Goal: Information Seeking & Learning: Learn about a topic

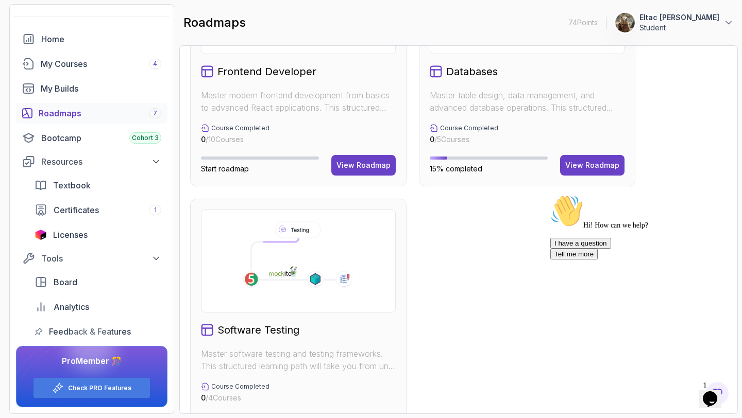
scroll to position [631, 0]
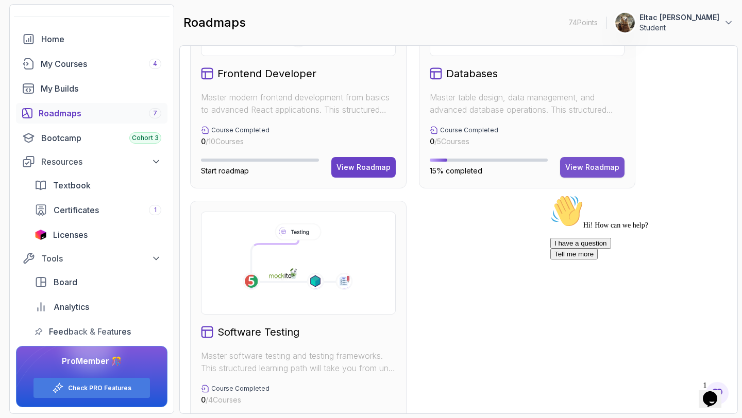
click at [575, 171] on div "View Roadmap" at bounding box center [592, 167] width 54 height 10
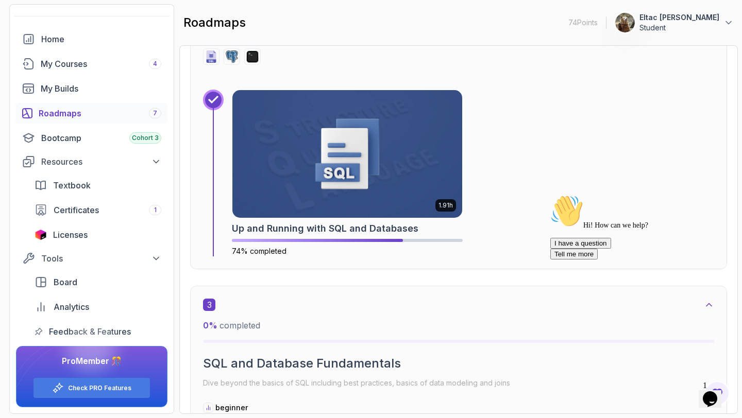
scroll to position [863, 0]
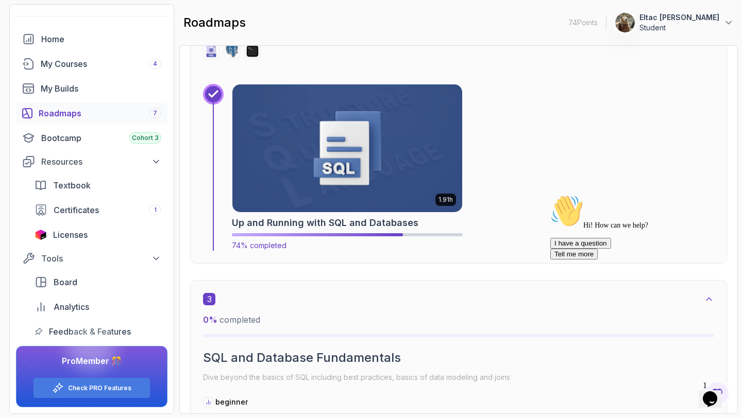
click at [345, 223] on h2 "Up and Running with SQL and Databases" at bounding box center [325, 223] width 186 height 14
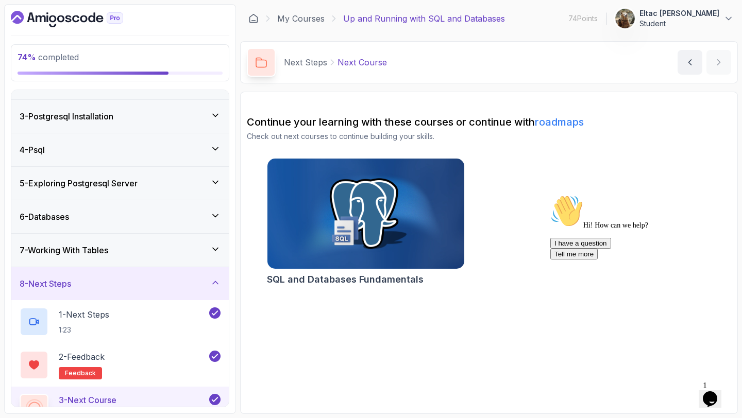
scroll to position [80, 0]
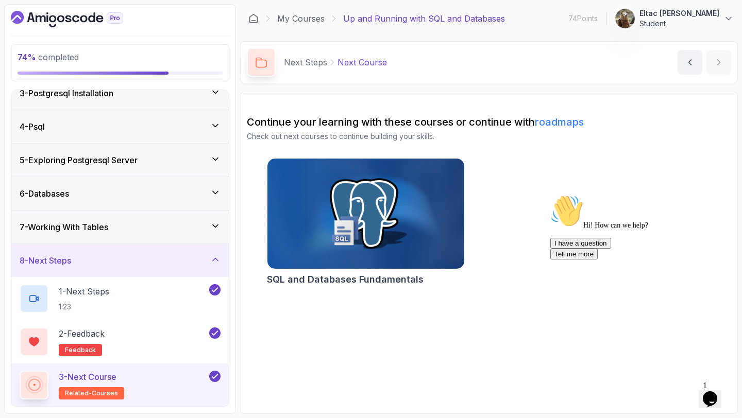
click at [155, 242] on div "7 - Working With Tables" at bounding box center [119, 227] width 217 height 33
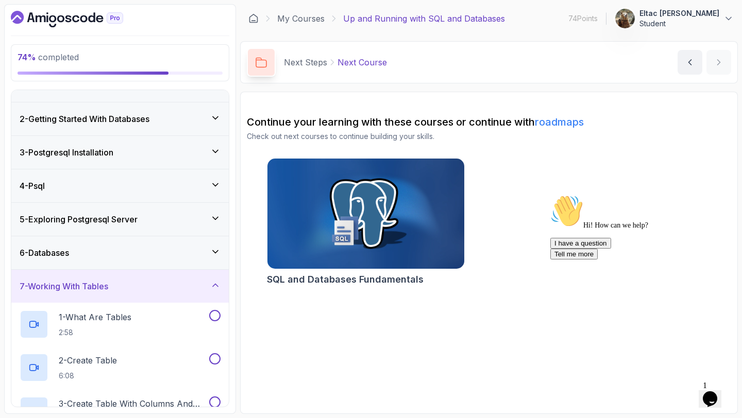
scroll to position [22, 0]
click at [151, 216] on div "5 - Exploring Postgresql Server" at bounding box center [120, 218] width 201 height 12
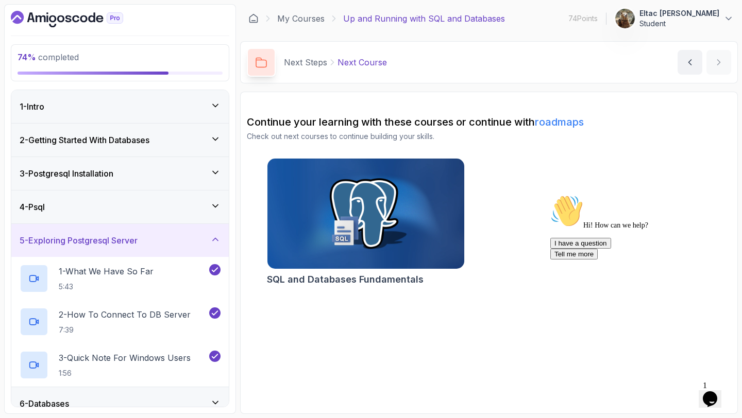
scroll to position [80, 0]
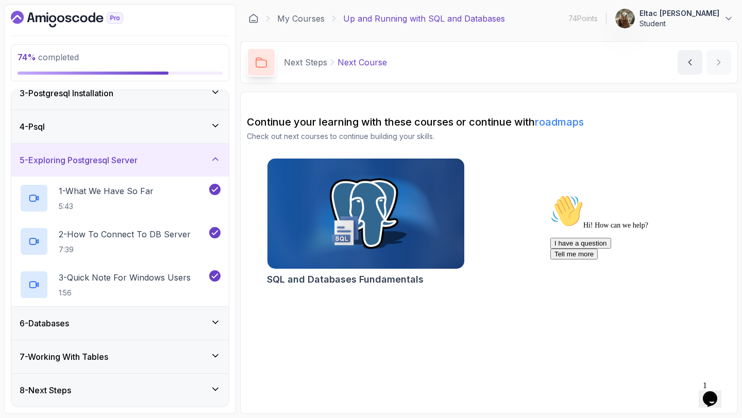
click at [110, 363] on div "7 - Working With Tables" at bounding box center [119, 357] width 217 height 33
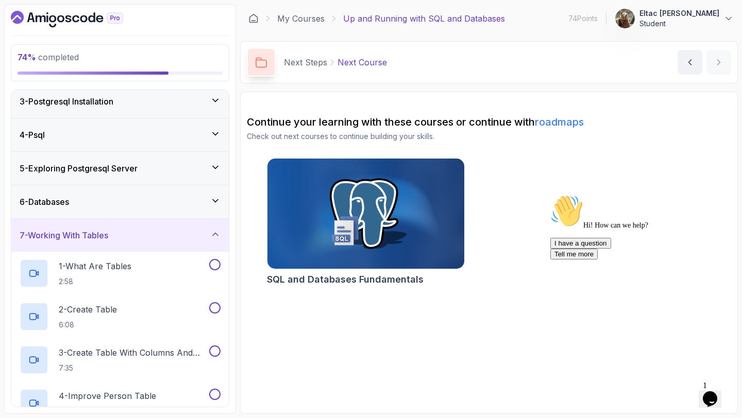
scroll to position [71, 0]
click at [104, 206] on div "6 - Databases" at bounding box center [120, 203] width 201 height 12
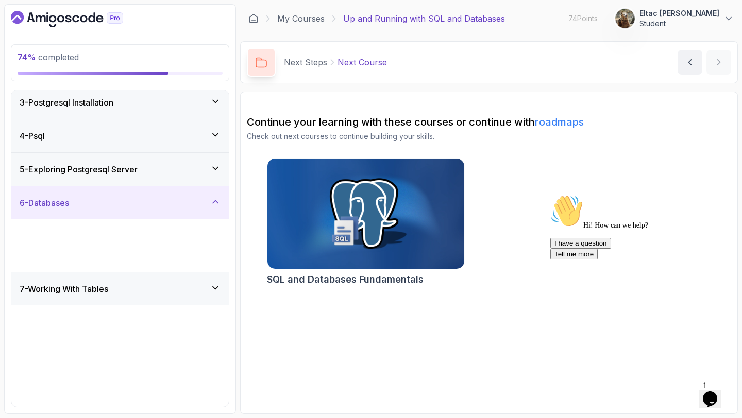
scroll to position [0, 0]
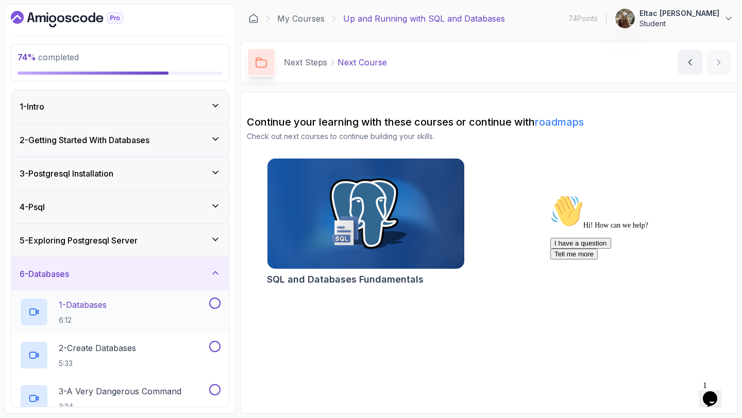
click at [72, 297] on div "1 - Databases 6:12" at bounding box center [119, 312] width 217 height 43
click at [98, 306] on p "1 - Databases" at bounding box center [83, 305] width 48 height 12
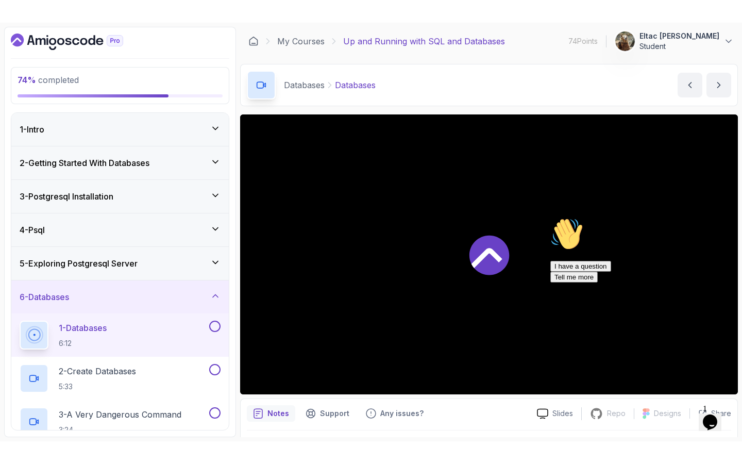
scroll to position [29, 0]
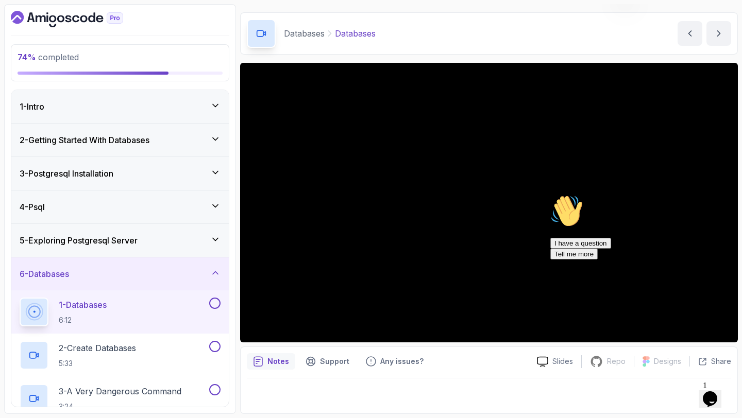
click at [550, 195] on icon "Chat attention grabber" at bounding box center [550, 195] width 0 height 0
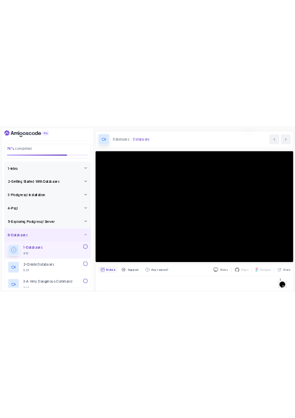
scroll to position [0, 0]
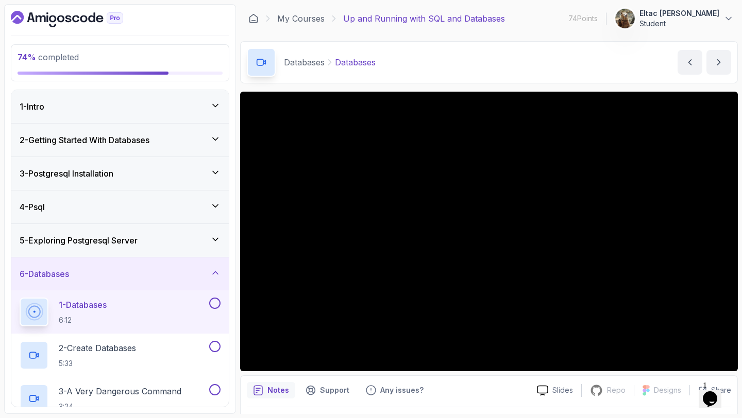
click at [83, 19] on icon "Dashboard" at bounding box center [67, 19] width 112 height 16
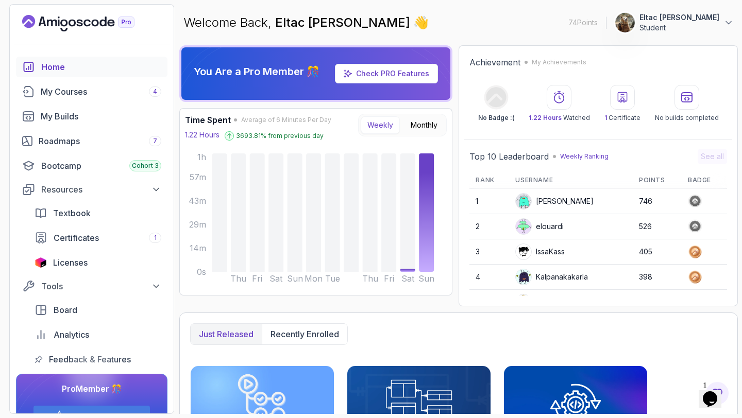
click at [593, 157] on p "Weekly Ranking" at bounding box center [584, 156] width 48 height 8
click at [71, 24] on icon "Landing page" at bounding box center [78, 23] width 112 height 16
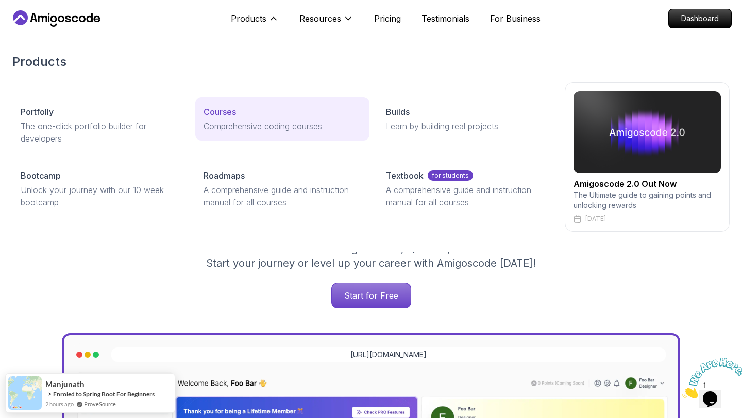
click at [226, 110] on p "Courses" at bounding box center [219, 112] width 32 height 12
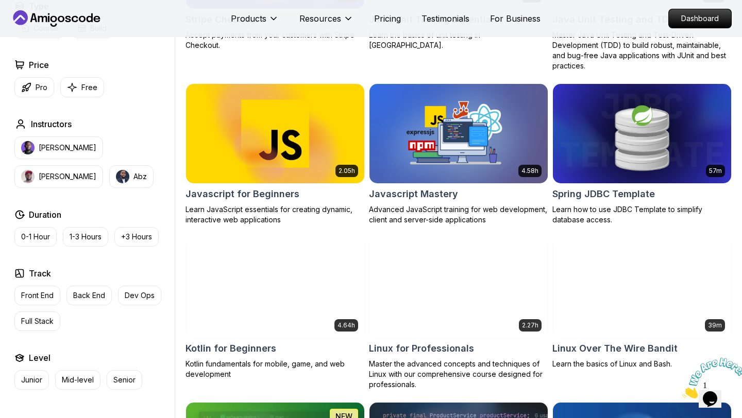
scroll to position [1870, 0]
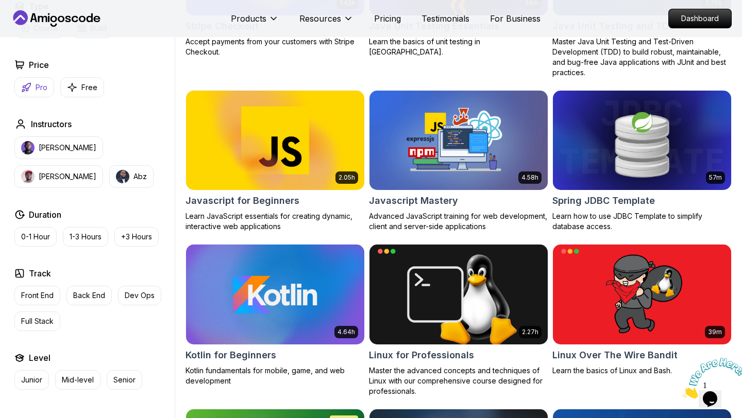
click at [36, 89] on p "Pro" at bounding box center [42, 87] width 12 height 10
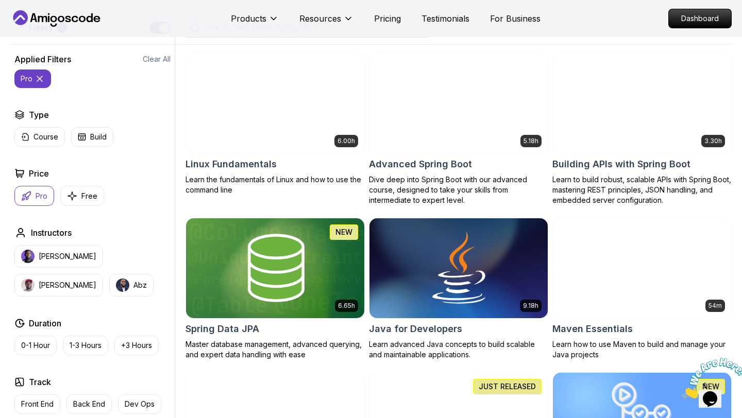
scroll to position [272, 0]
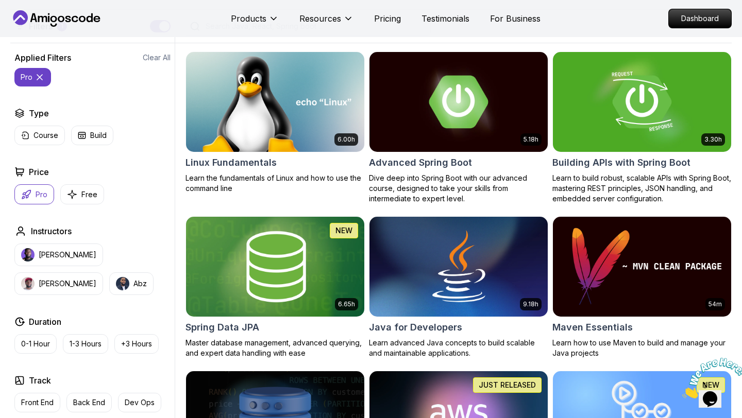
click at [247, 282] on img at bounding box center [274, 266] width 187 height 105
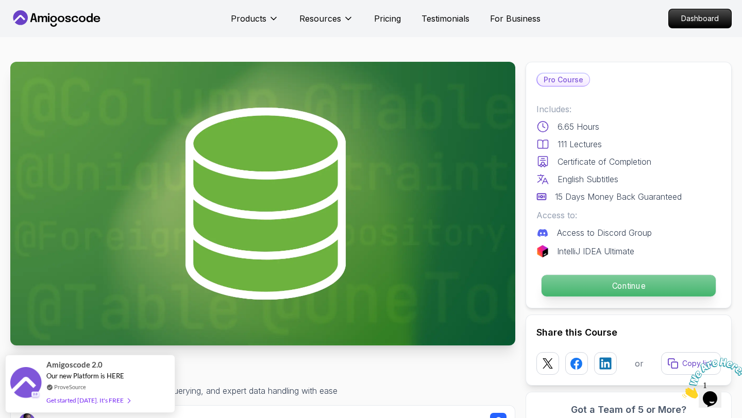
click at [294, 282] on p "Continue" at bounding box center [628, 286] width 174 height 22
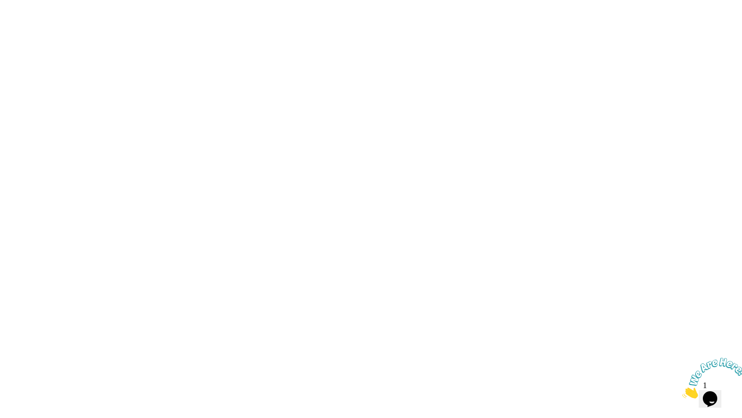
click at [294, 0] on html "0s" at bounding box center [371, 0] width 742 height 0
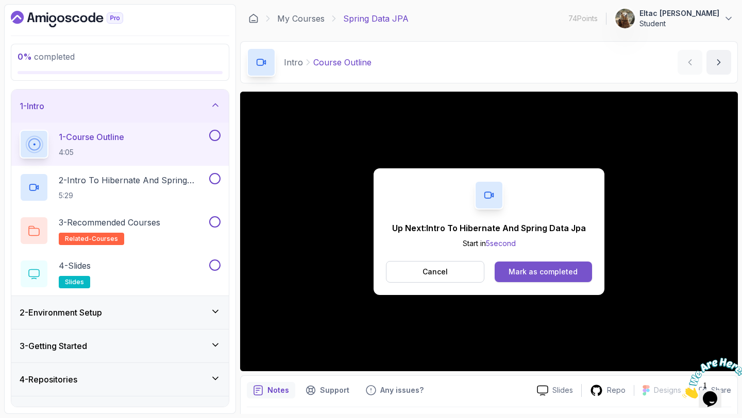
click at [294, 272] on div "Mark as completed" at bounding box center [542, 272] width 69 height 10
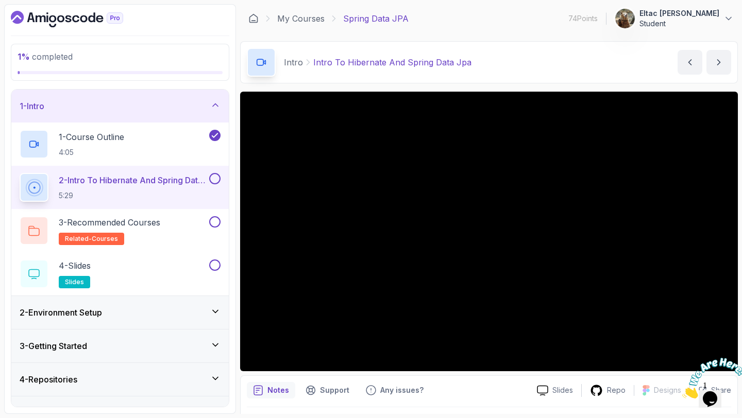
click at [294, 358] on div at bounding box center [710, 378] width 56 height 41
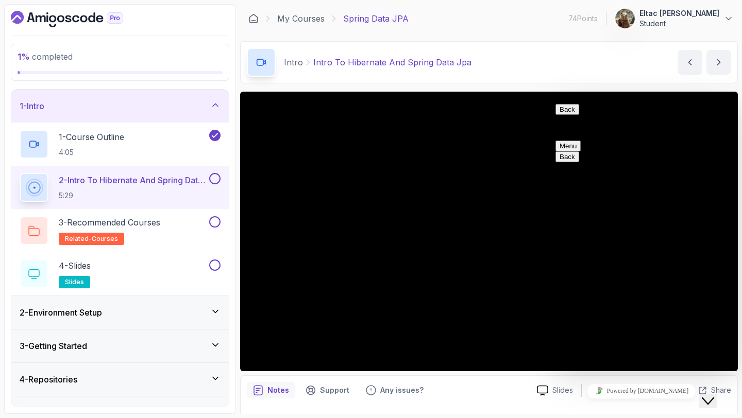
click at [294, 395] on icon "Close Chat This icon closes the chat window." at bounding box center [708, 401] width 12 height 12
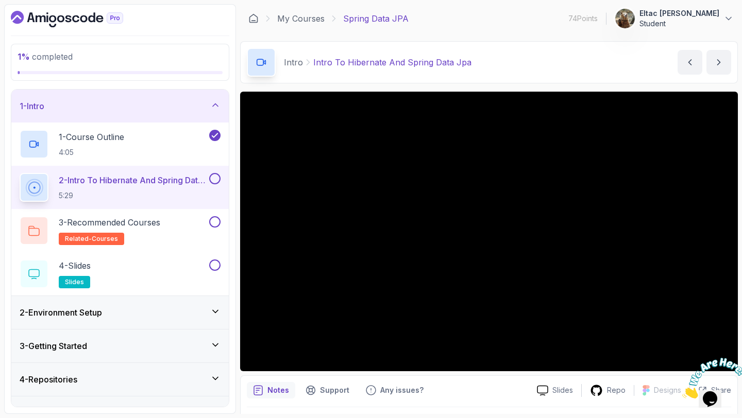
click at [294, 392] on icon "Close" at bounding box center [682, 396] width 0 height 9
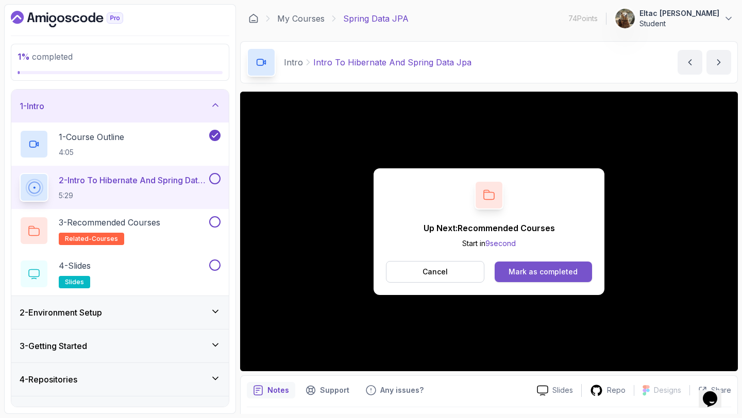
click at [294, 268] on div "Mark as completed" at bounding box center [542, 272] width 69 height 10
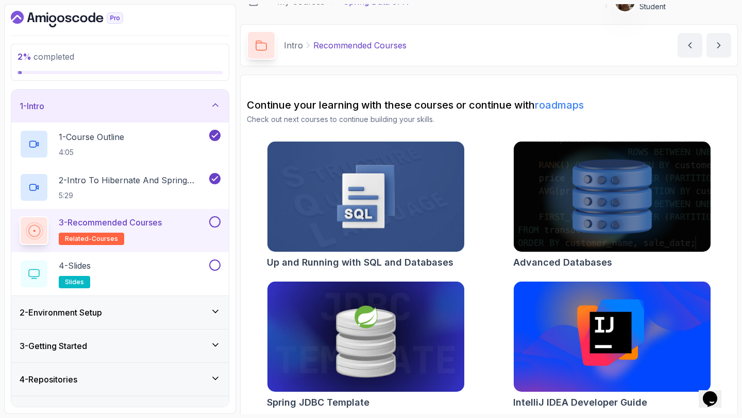
scroll to position [23, 0]
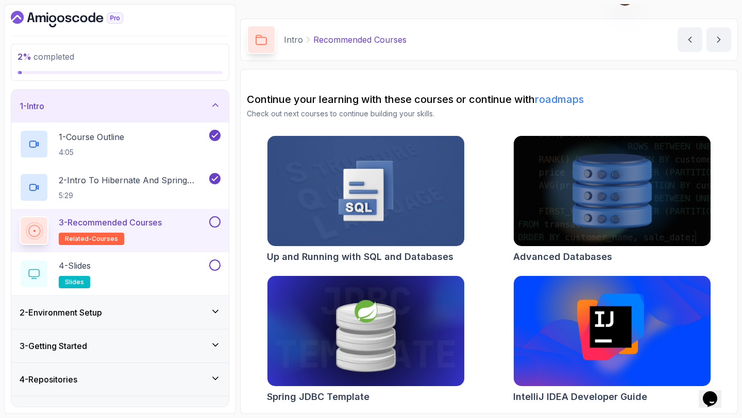
click at [215, 223] on button at bounding box center [214, 221] width 11 height 11
click at [96, 262] on div "4 - Slides slides" at bounding box center [114, 274] width 188 height 29
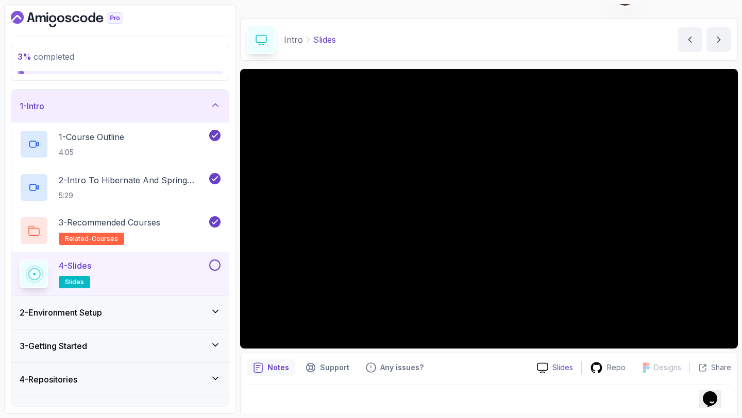
click at [294, 364] on p "Slides" at bounding box center [562, 368] width 21 height 10
click at [218, 265] on button at bounding box center [214, 265] width 11 height 11
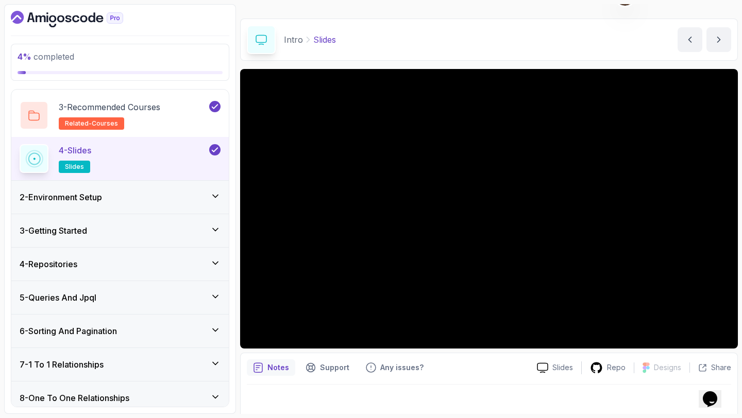
scroll to position [122, 0]
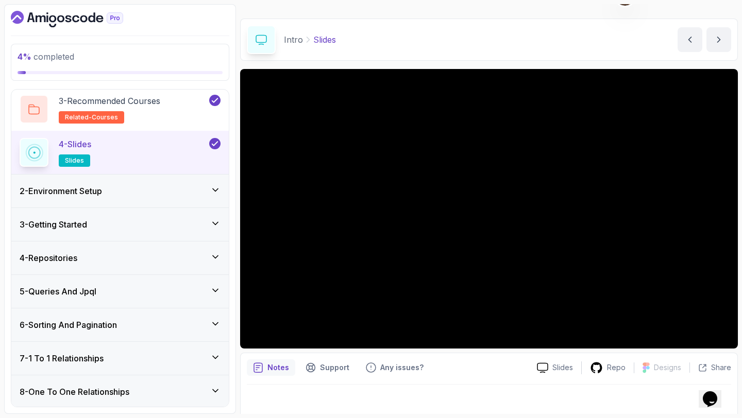
click at [202, 194] on div "2 - Environment Setup" at bounding box center [120, 191] width 201 height 12
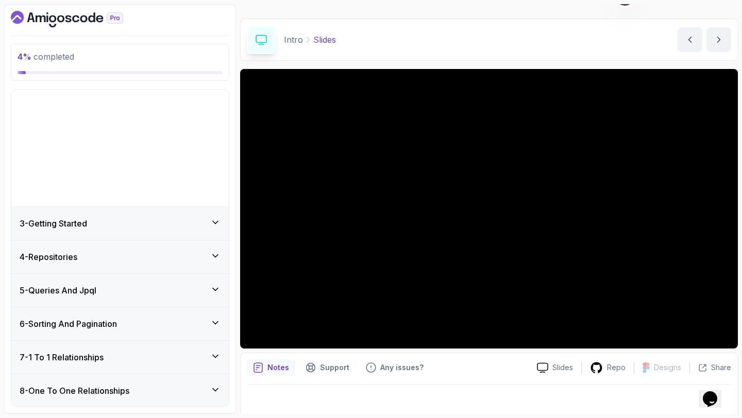
scroll to position [34, 0]
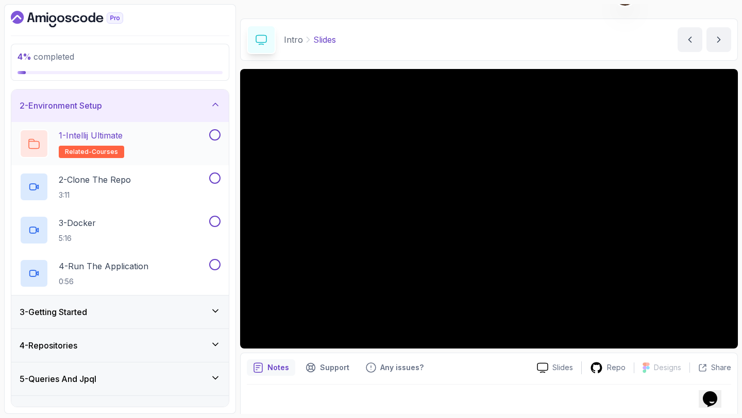
click at [115, 138] on p "1 - Intellij Ultimate" at bounding box center [91, 135] width 64 height 12
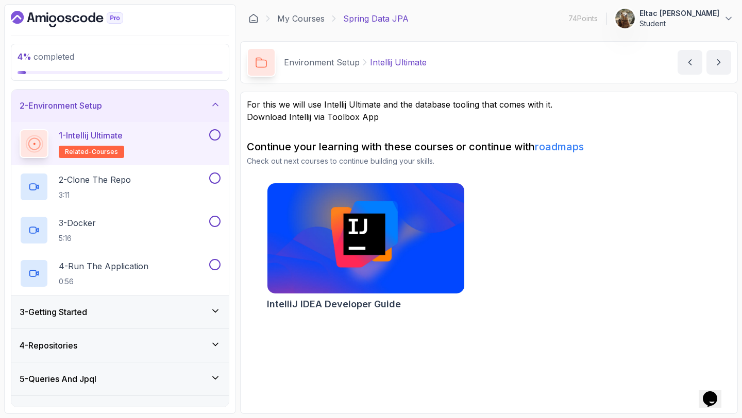
click at [213, 132] on button at bounding box center [214, 134] width 11 height 11
click at [138, 179] on div "2 - Clone The Repo 3:11" at bounding box center [114, 187] width 188 height 29
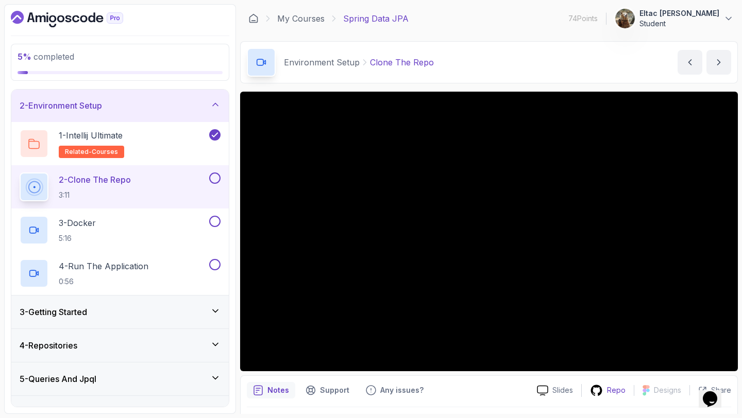
click at [294, 385] on div "Repo" at bounding box center [608, 390] width 52 height 13
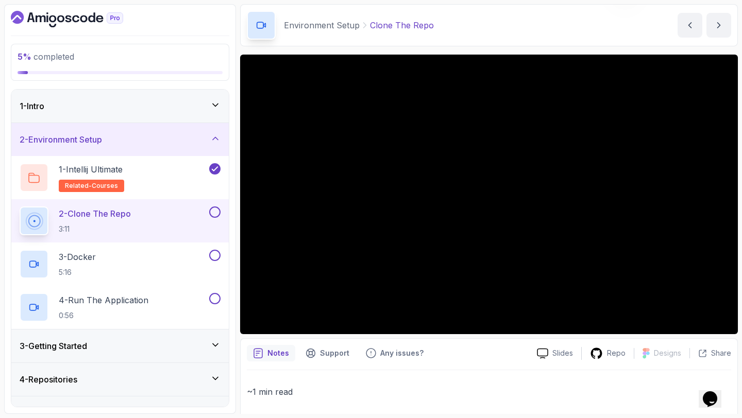
scroll to position [44, 0]
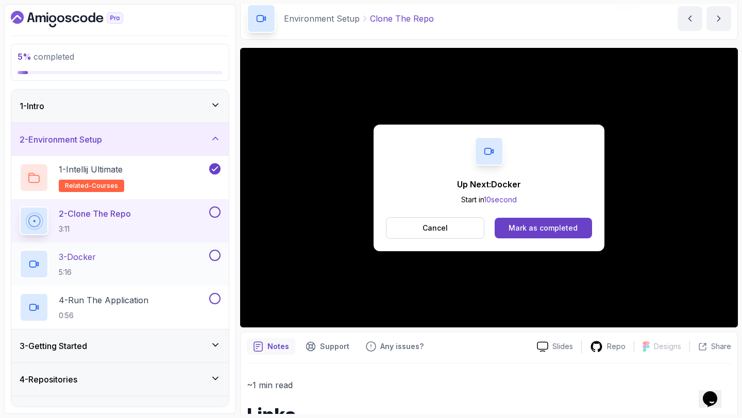
click at [74, 254] on p "3 - Docker" at bounding box center [77, 257] width 37 height 12
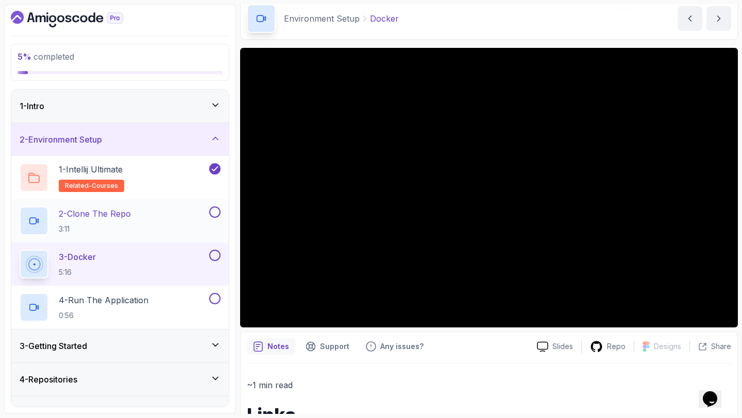
click at [217, 212] on button at bounding box center [214, 212] width 11 height 11
click at [215, 256] on button at bounding box center [214, 255] width 11 height 11
click at [129, 311] on p "0:56" at bounding box center [104, 316] width 90 height 10
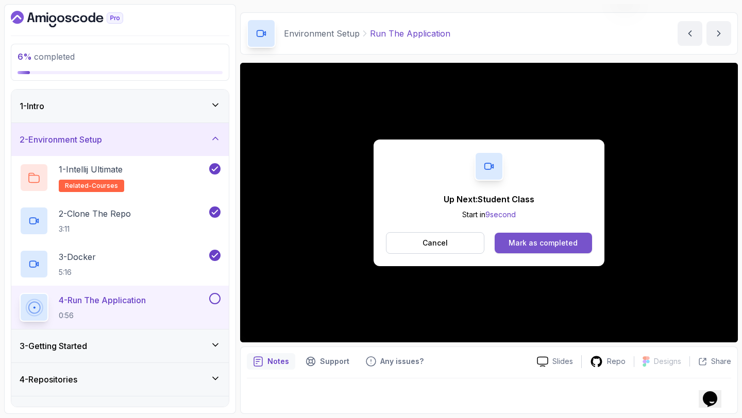
click at [294, 248] on button "Mark as completed" at bounding box center [543, 243] width 97 height 21
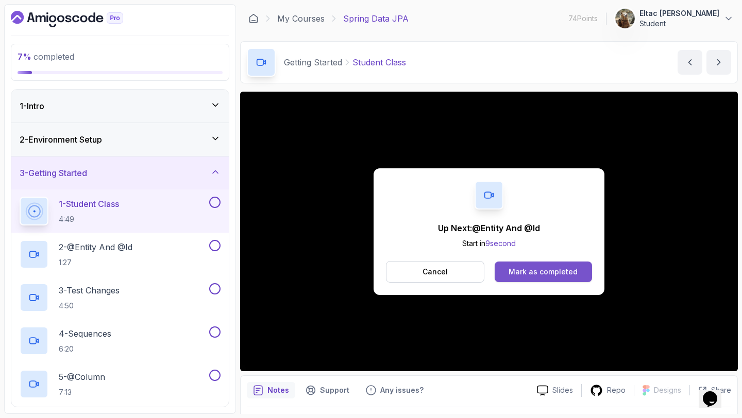
click at [294, 273] on div "Mark as completed" at bounding box center [542, 272] width 69 height 10
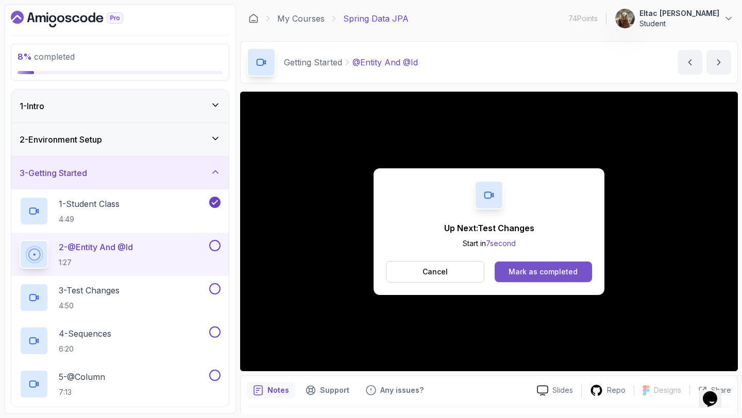
click at [294, 268] on button "Mark as completed" at bounding box center [543, 272] width 97 height 21
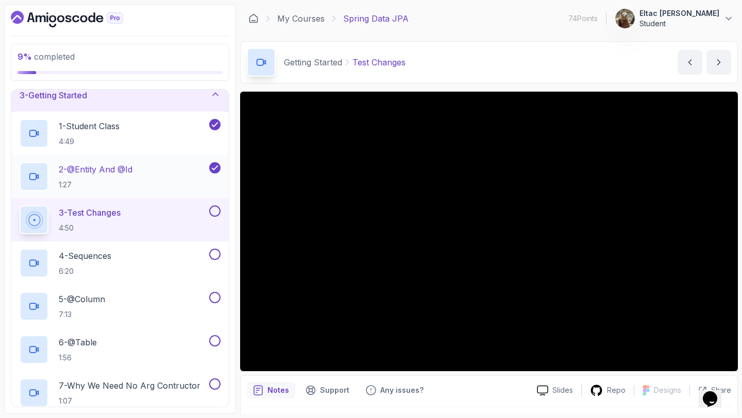
scroll to position [78, 0]
click at [217, 214] on button at bounding box center [214, 210] width 11 height 11
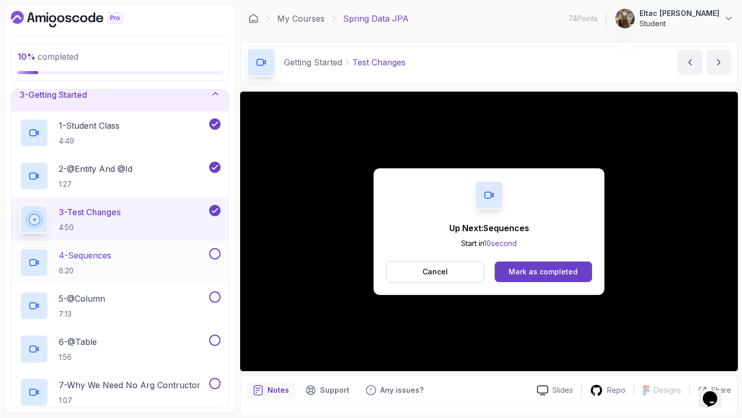
click at [136, 257] on div "4 - Sequences 6:20" at bounding box center [114, 262] width 188 height 29
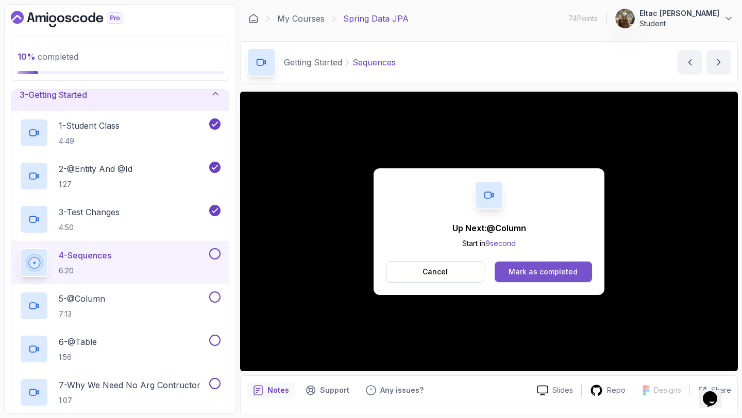
click at [294, 271] on div "Mark as completed" at bounding box center [542, 272] width 69 height 10
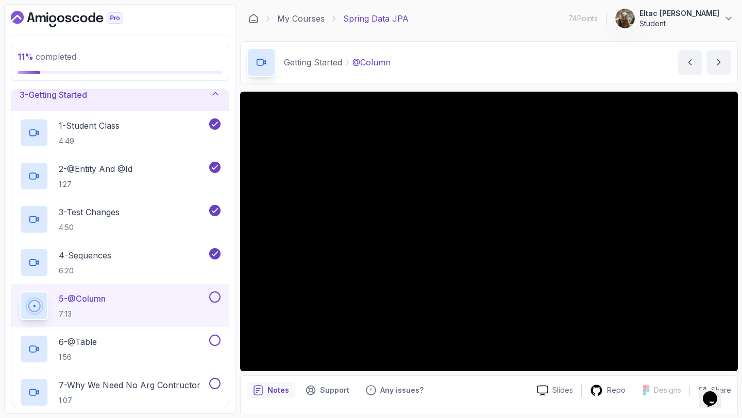
click at [212, 298] on button at bounding box center [214, 297] width 11 height 11
click at [79, 343] on p "6 - @Table" at bounding box center [78, 342] width 38 height 12
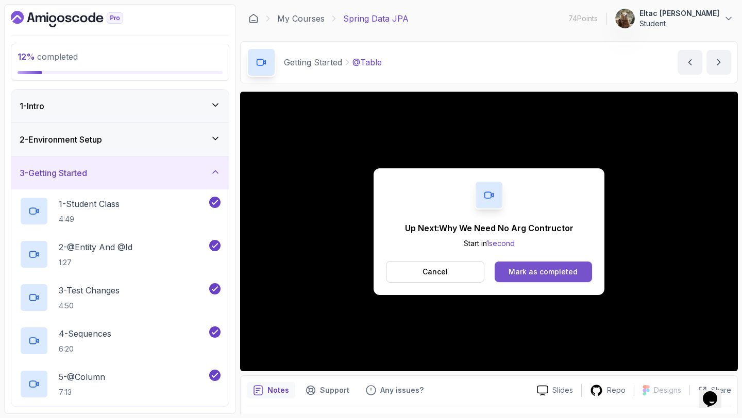
click at [294, 267] on button "Mark as completed" at bounding box center [543, 272] width 97 height 21
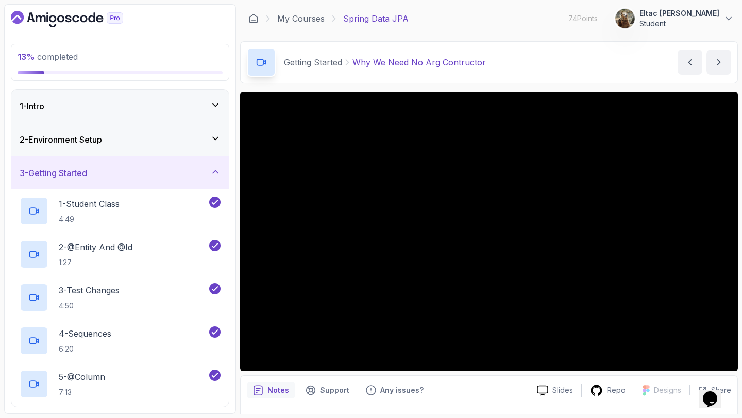
click at [198, 140] on div "2 - Environment Setup" at bounding box center [120, 139] width 201 height 12
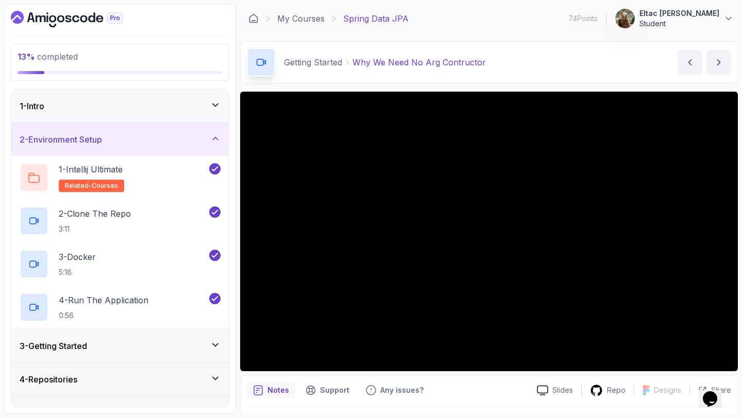
click at [198, 140] on div "2 - Environment Setup" at bounding box center [120, 139] width 201 height 12
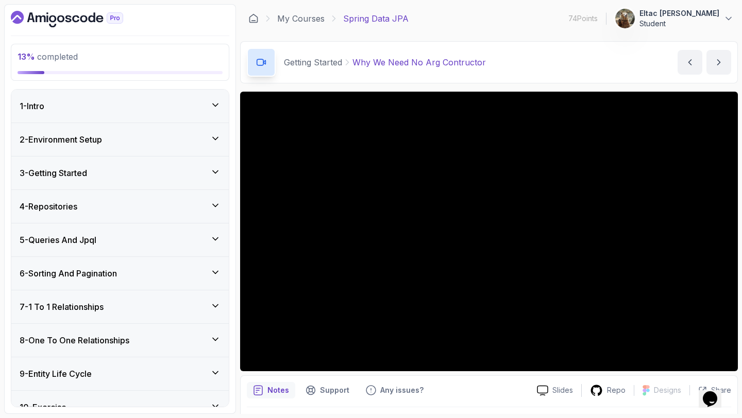
click at [209, 114] on div "1 - Intro" at bounding box center [119, 106] width 217 height 33
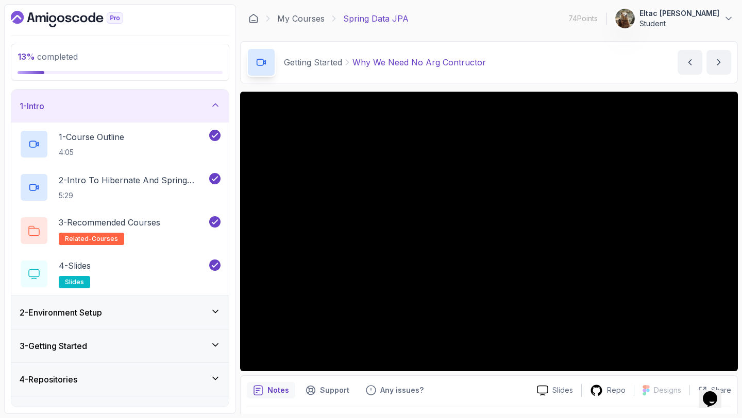
click at [209, 114] on div "1 - Intro" at bounding box center [119, 106] width 217 height 33
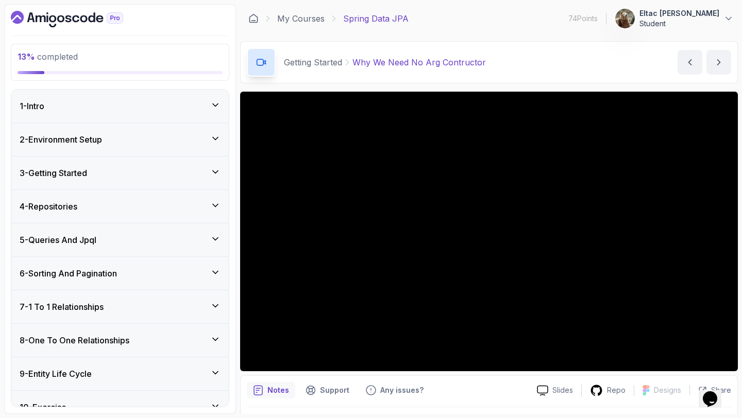
click at [185, 137] on div "2 - Environment Setup" at bounding box center [120, 139] width 201 height 12
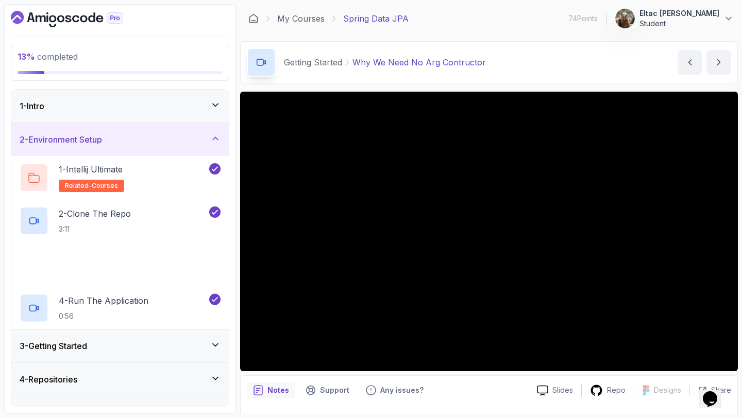
click at [185, 137] on div "2 - Environment Setup" at bounding box center [120, 139] width 201 height 12
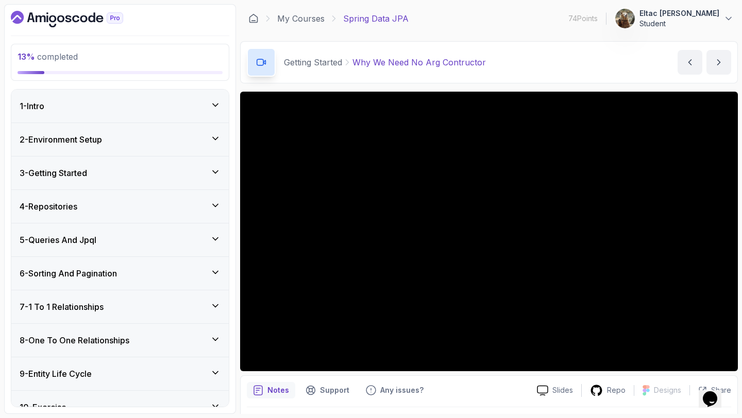
click at [166, 162] on div "3 - Getting Started" at bounding box center [119, 173] width 217 height 33
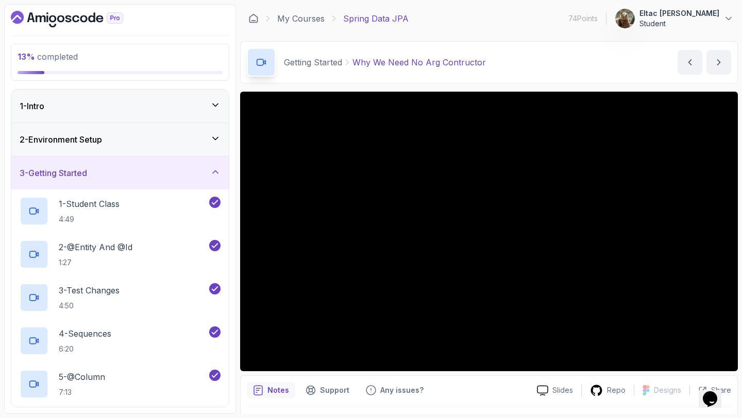
click at [214, 164] on div "3 - Getting Started" at bounding box center [119, 173] width 217 height 33
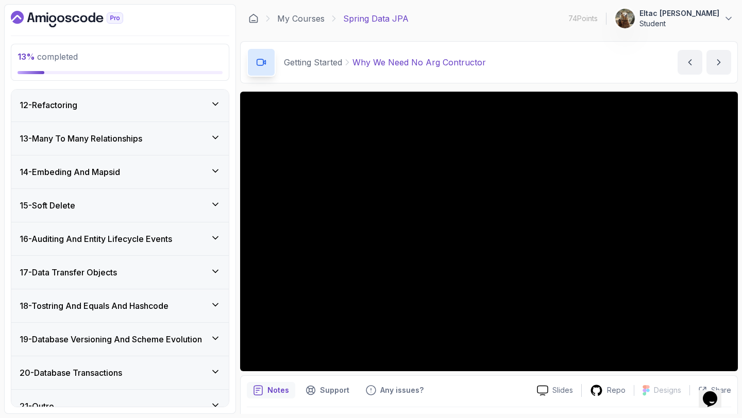
scroll to position [385, 0]
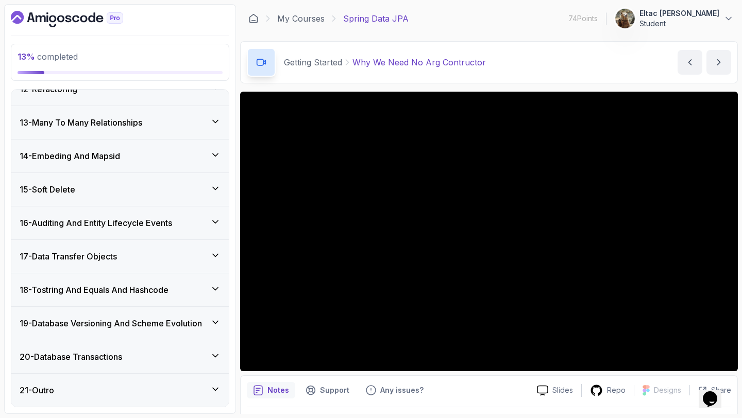
click at [59, 326] on h3 "19 - Database Versioning And Scheme Evolution" at bounding box center [111, 323] width 182 height 12
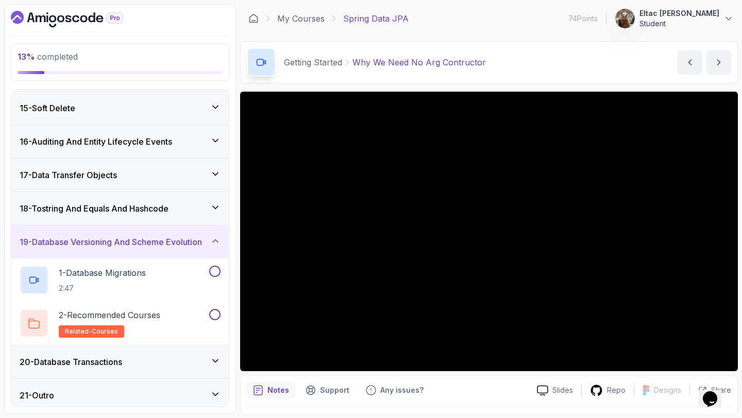
scroll to position [472, 0]
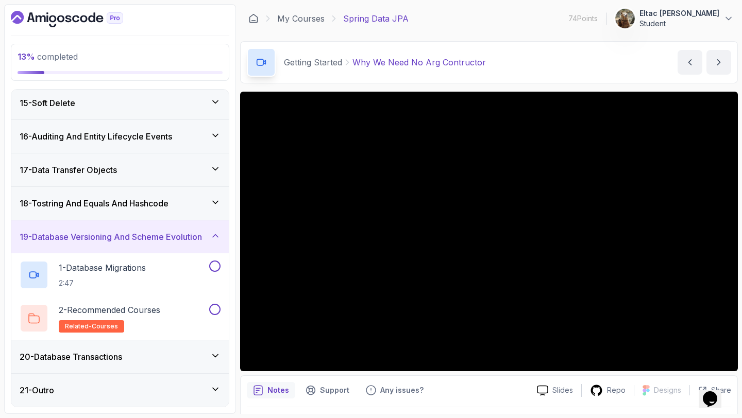
click at [121, 248] on div "19 - Database Versioning And Scheme Evolution" at bounding box center [119, 236] width 217 height 33
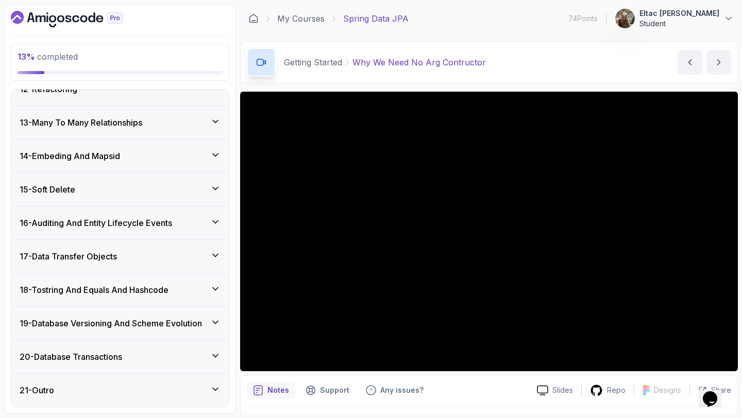
scroll to position [385, 0]
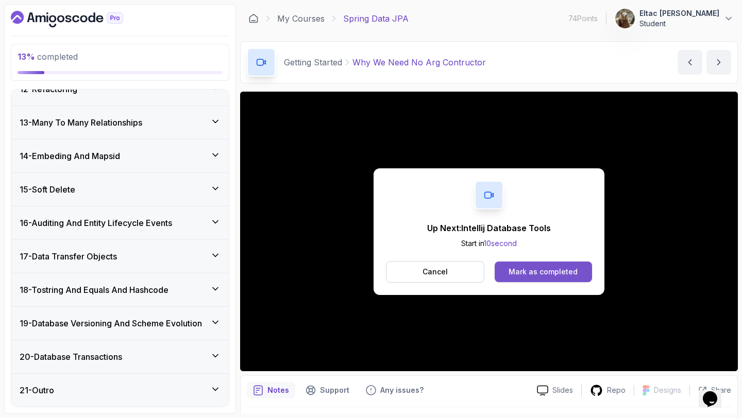
click at [294, 272] on div "Mark as completed" at bounding box center [542, 272] width 69 height 10
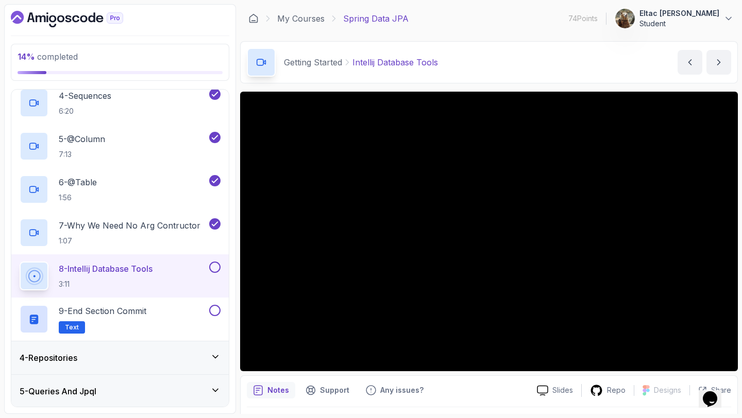
scroll to position [244, 0]
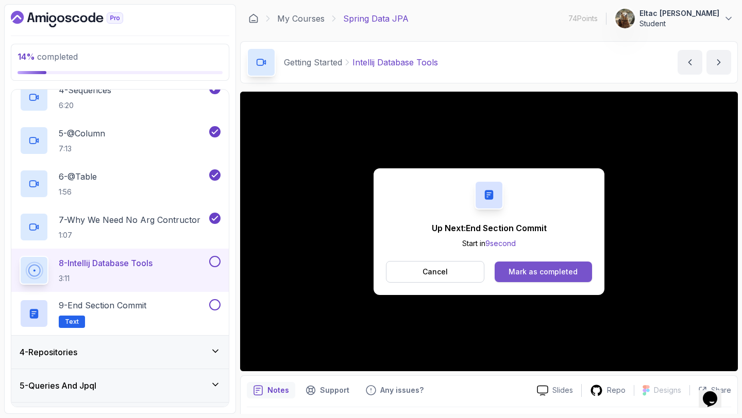
click at [294, 267] on div "Mark as completed" at bounding box center [542, 272] width 69 height 10
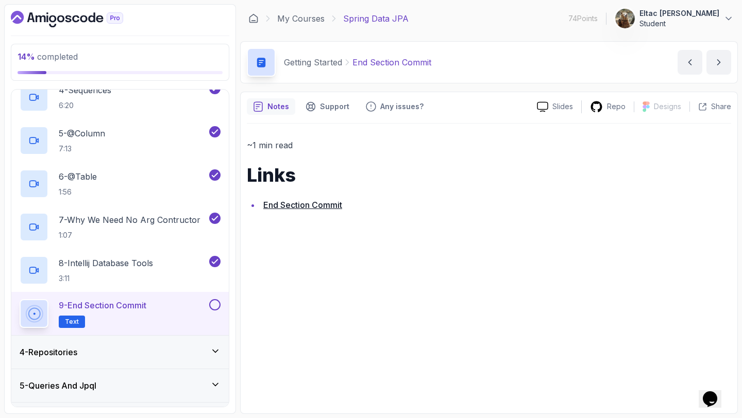
click at [291, 206] on link "End Section Commit" at bounding box center [302, 205] width 79 height 10
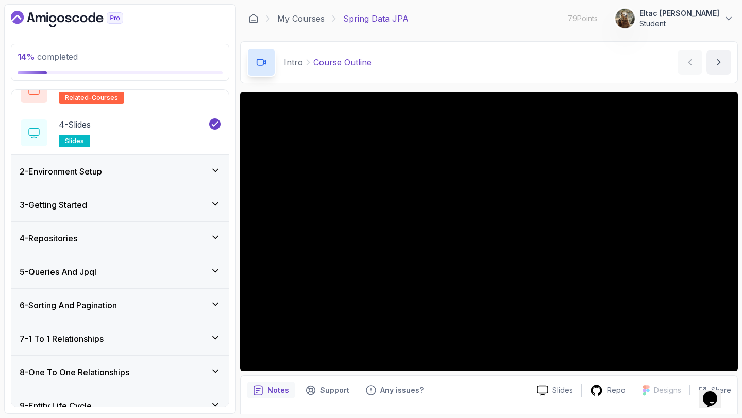
click at [197, 202] on div "3 - Getting Started" at bounding box center [120, 205] width 201 height 12
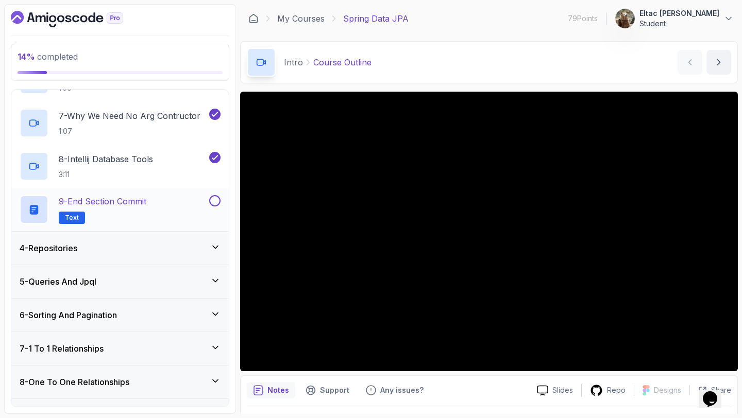
scroll to position [344, 0]
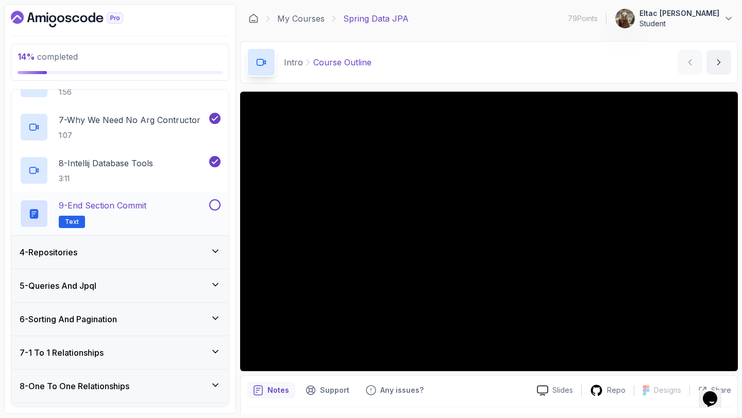
click at [220, 207] on div at bounding box center [213, 204] width 13 height 11
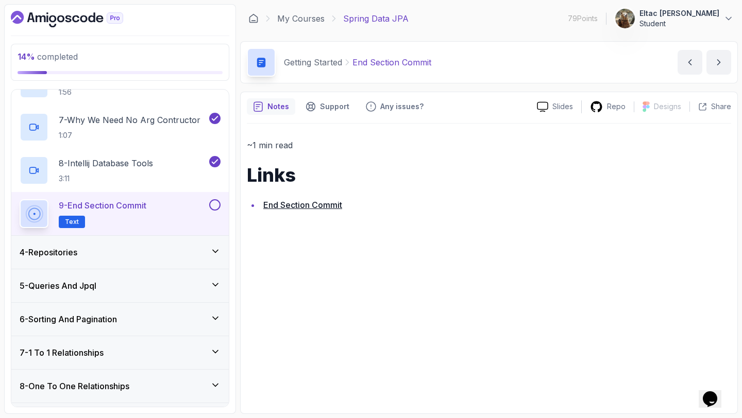
click at [216, 206] on button at bounding box center [214, 204] width 11 height 11
click at [206, 253] on div "4 - Repositories" at bounding box center [120, 252] width 201 height 12
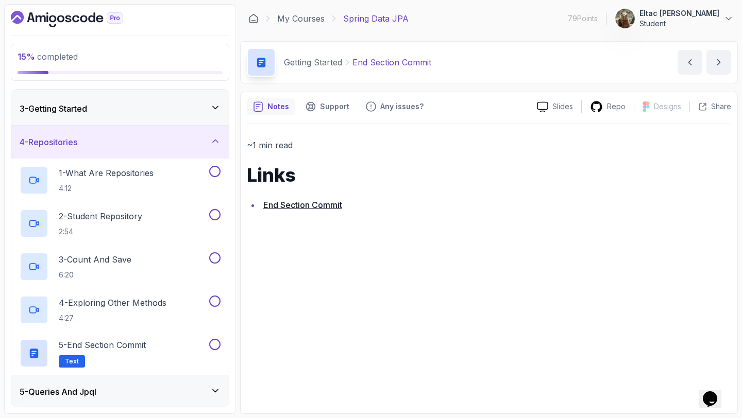
scroll to position [60, 0]
